Goal: Task Accomplishment & Management: Manage account settings

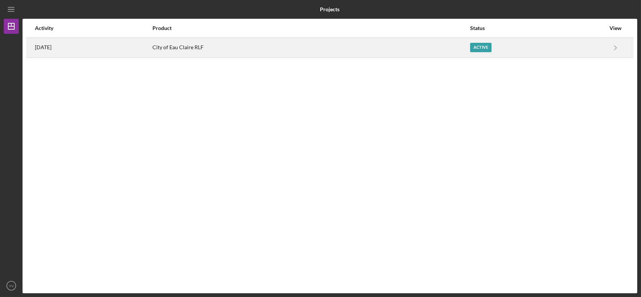
click at [355, 47] on div "City of Eau Claire RLF" at bounding box center [311, 47] width 317 height 19
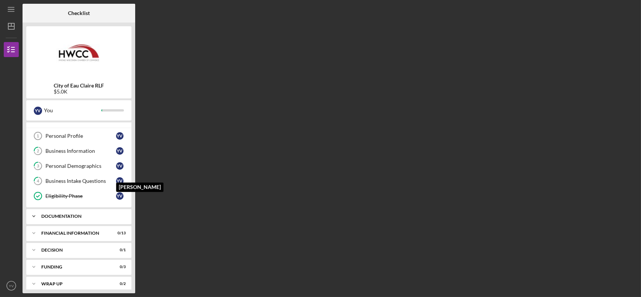
scroll to position [15, 0]
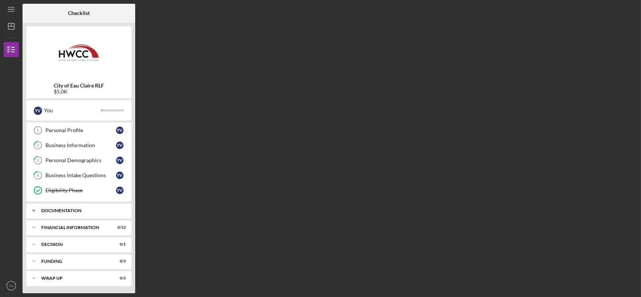
click at [55, 212] on div "Documentation" at bounding box center [81, 210] width 81 height 5
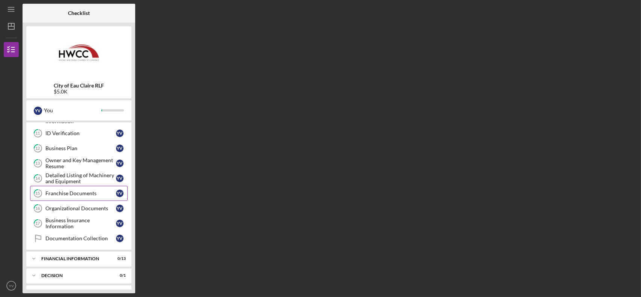
scroll to position [228, 0]
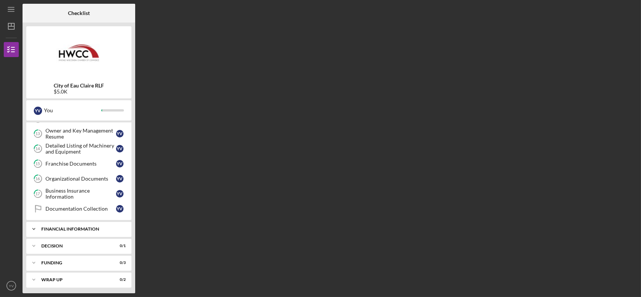
click at [74, 232] on div "Icon/Expander Financial Information 0 / 13" at bounding box center [78, 229] width 105 height 15
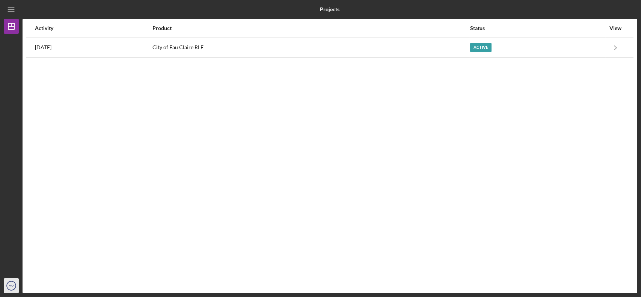
click at [7, 287] on circle "button" at bounding box center [11, 285] width 9 height 9
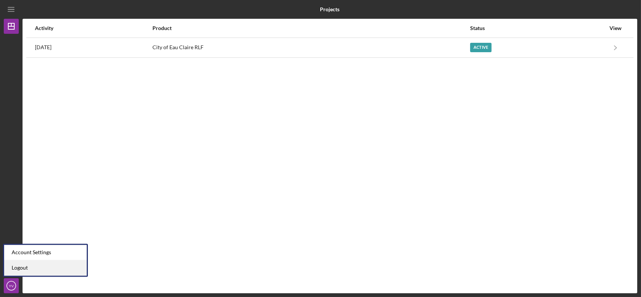
click at [42, 273] on link "Logout" at bounding box center [45, 267] width 83 height 15
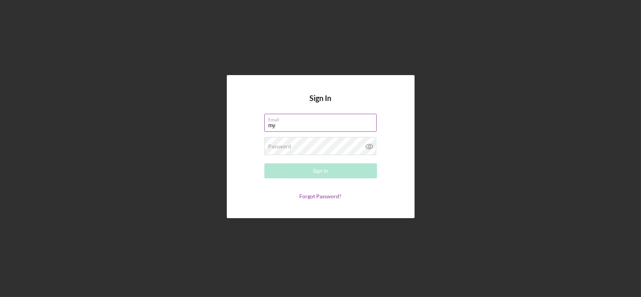
type input "m"
type input "[EMAIL_ADDRESS][DOMAIN_NAME]"
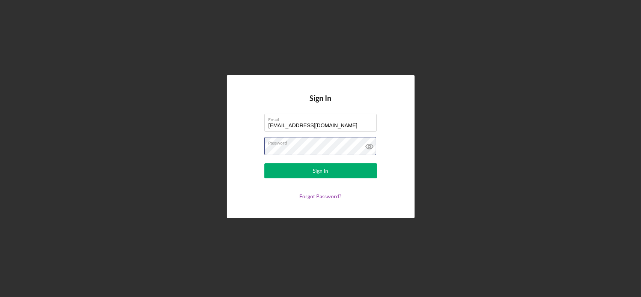
click at [264, 163] on button "Sign In" at bounding box center [320, 170] width 113 height 15
